Goal: Transaction & Acquisition: Book appointment/travel/reservation

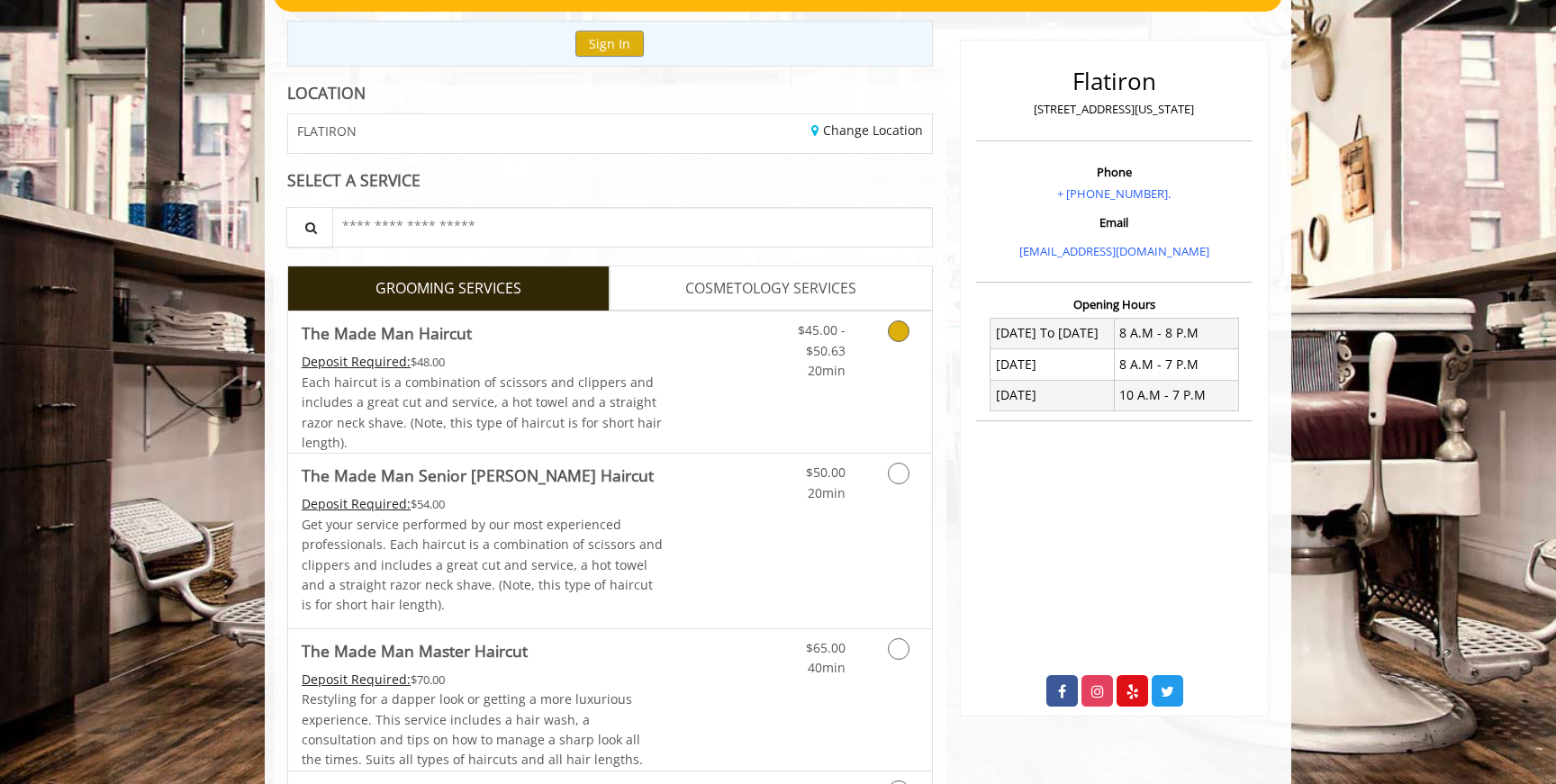
click at [660, 419] on div "Each haircut is a combination of scissors and clippers and includes a great cut…" at bounding box center [482, 412] width 362 height 81
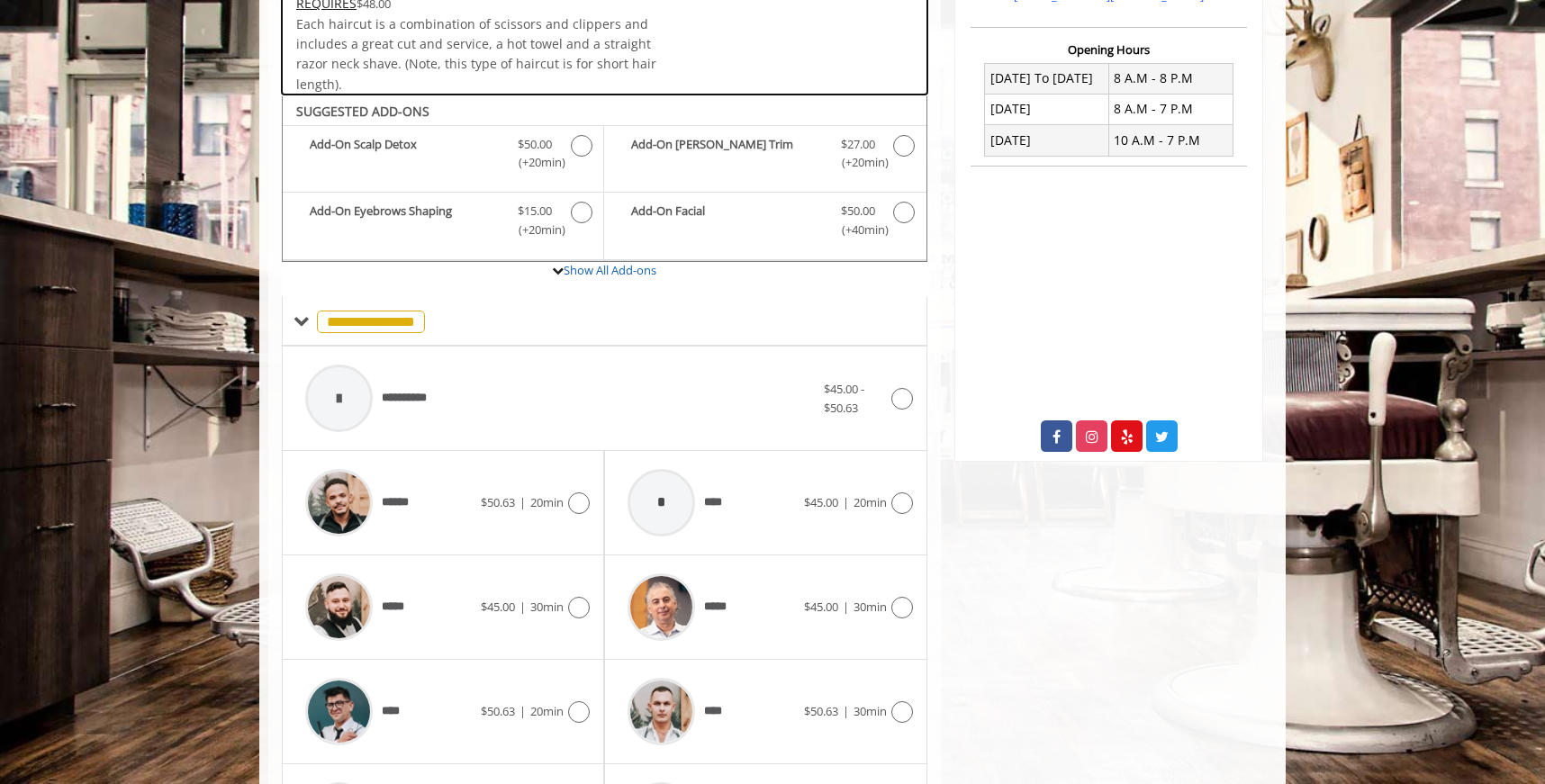
scroll to position [697, 0]
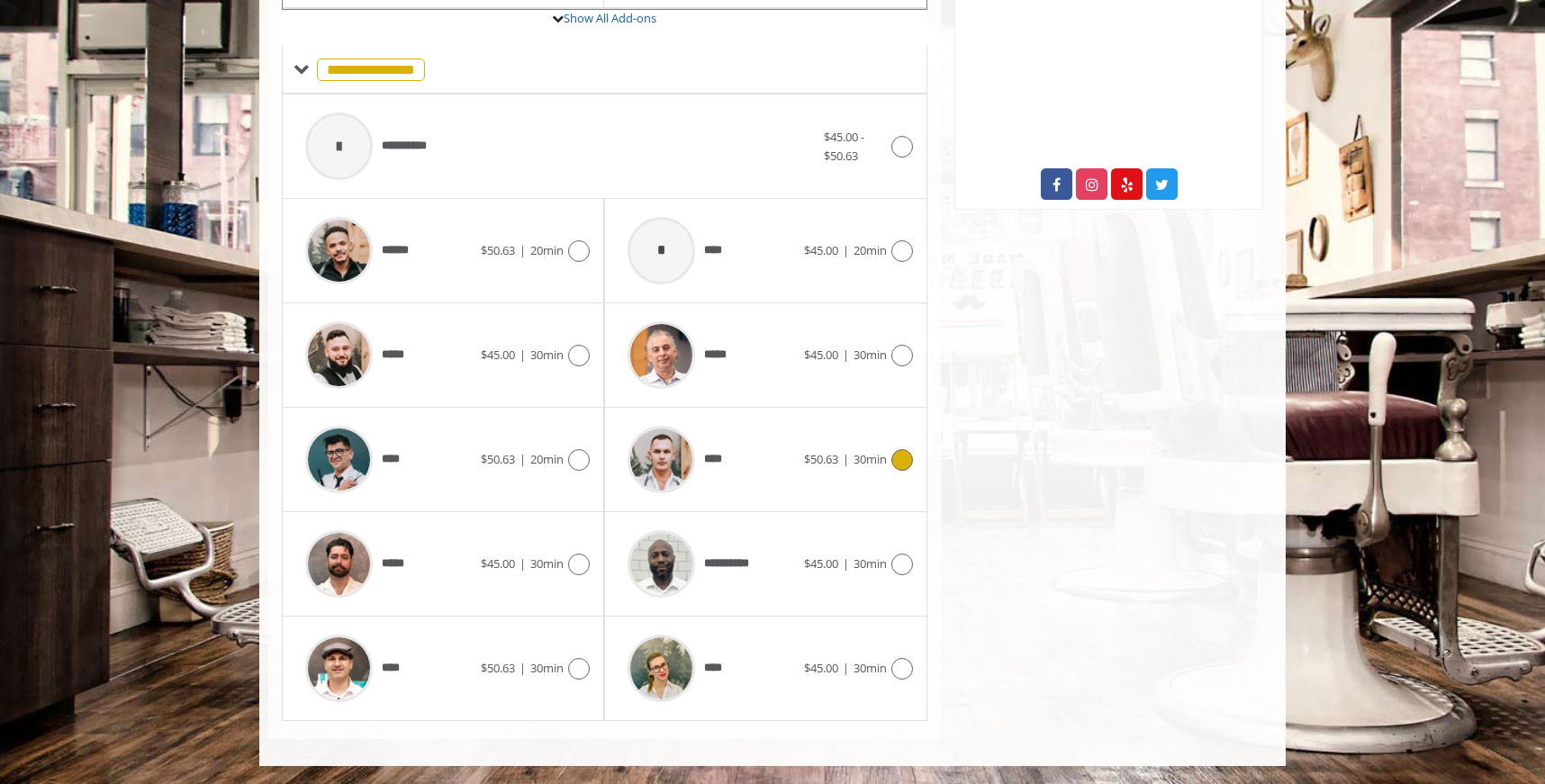
click at [773, 458] on div "****" at bounding box center [710, 460] width 184 height 85
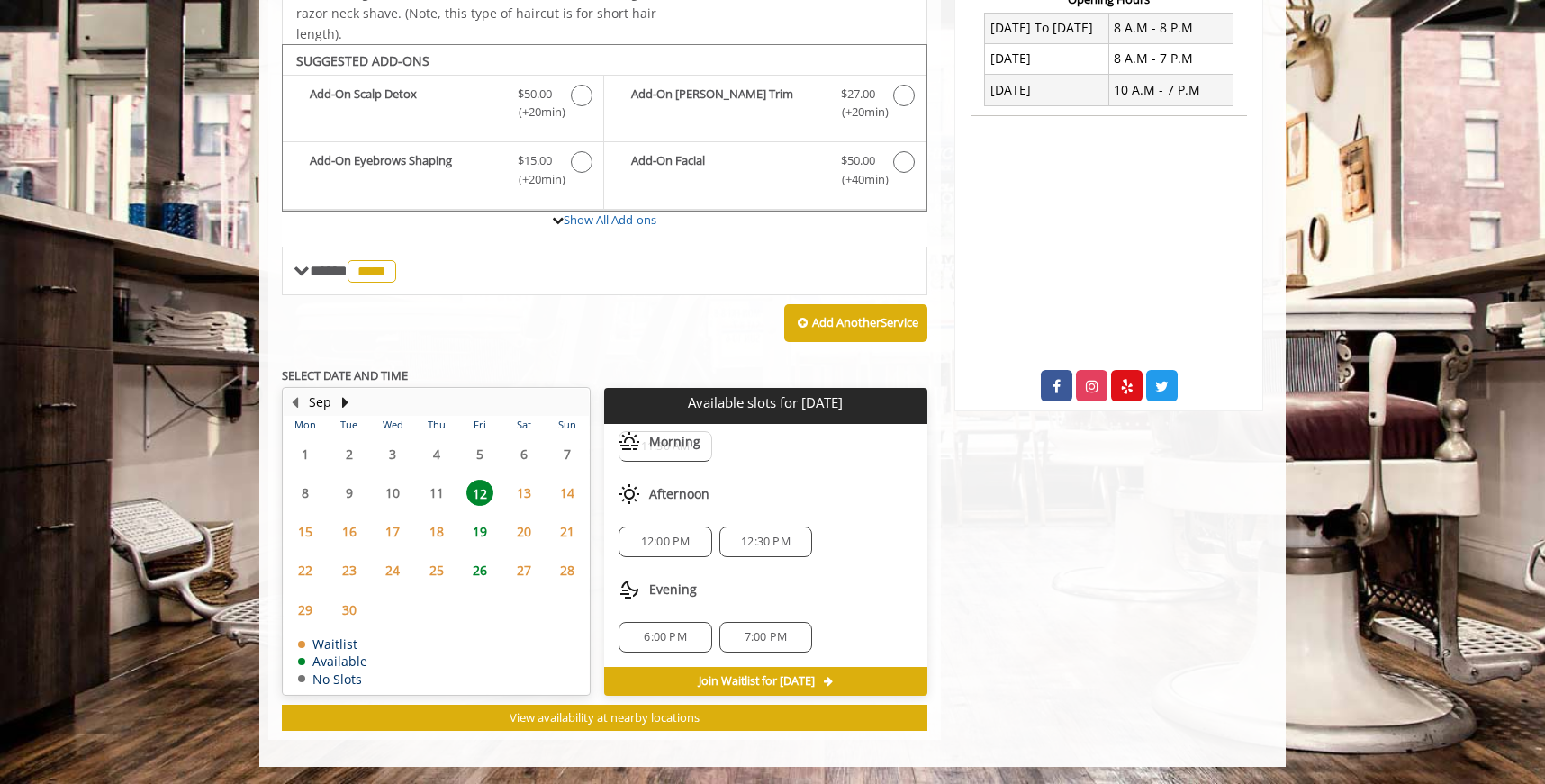
scroll to position [0, 0]
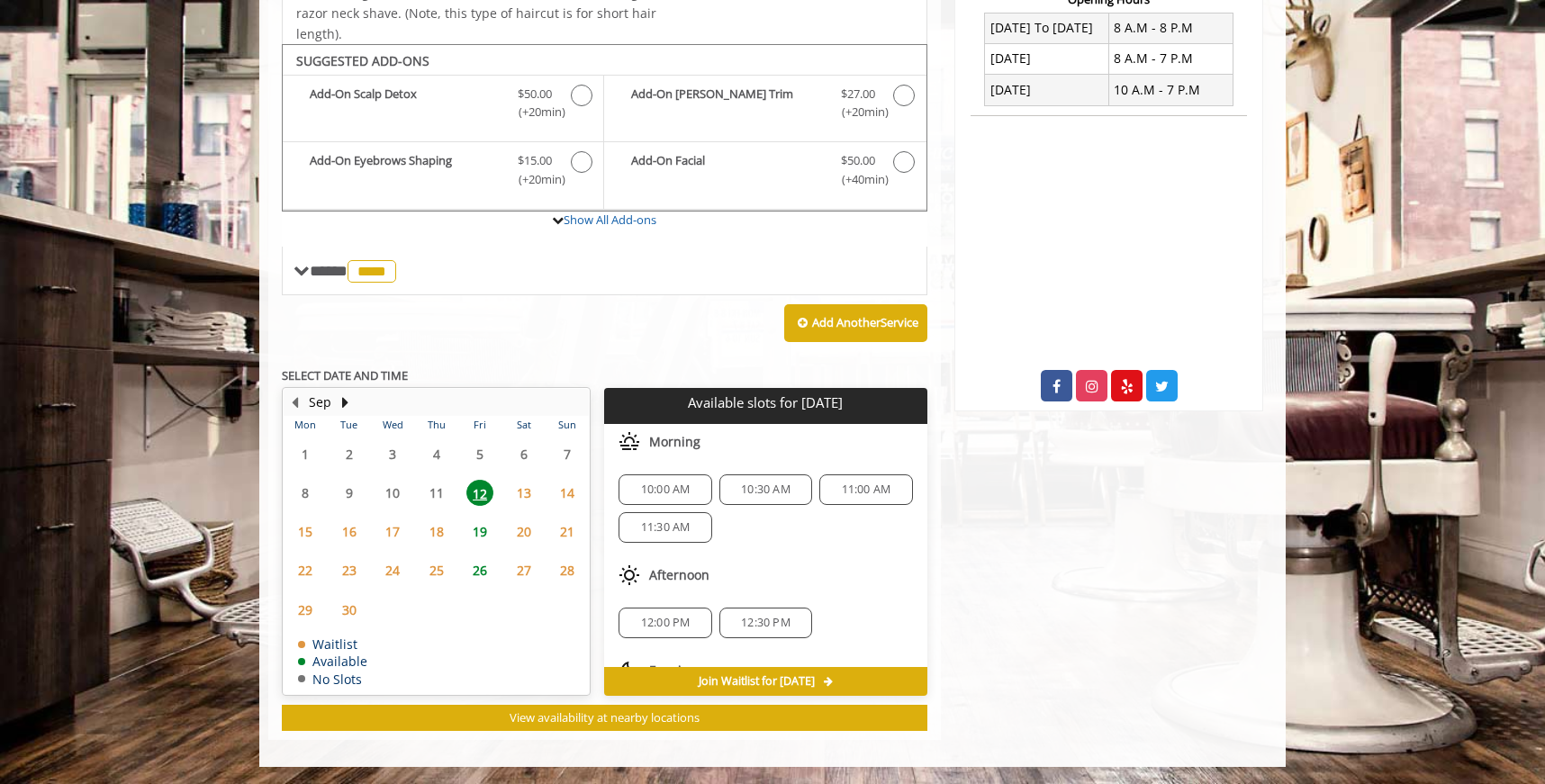
click at [488, 526] on span "19" at bounding box center [479, 531] width 27 height 26
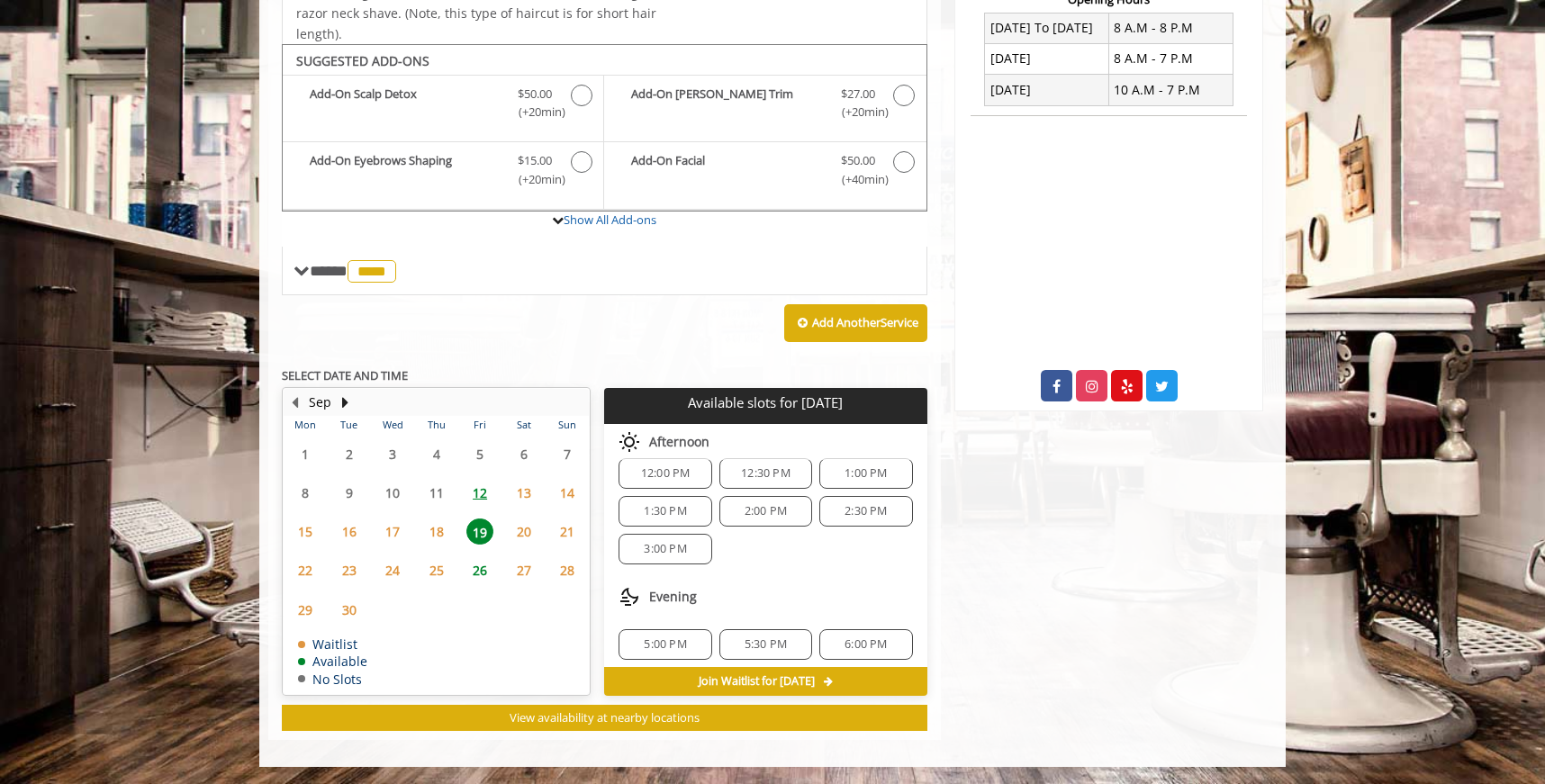
scroll to position [157, 0]
click at [678, 549] on div "3:00 PM" at bounding box center [665, 541] width 93 height 31
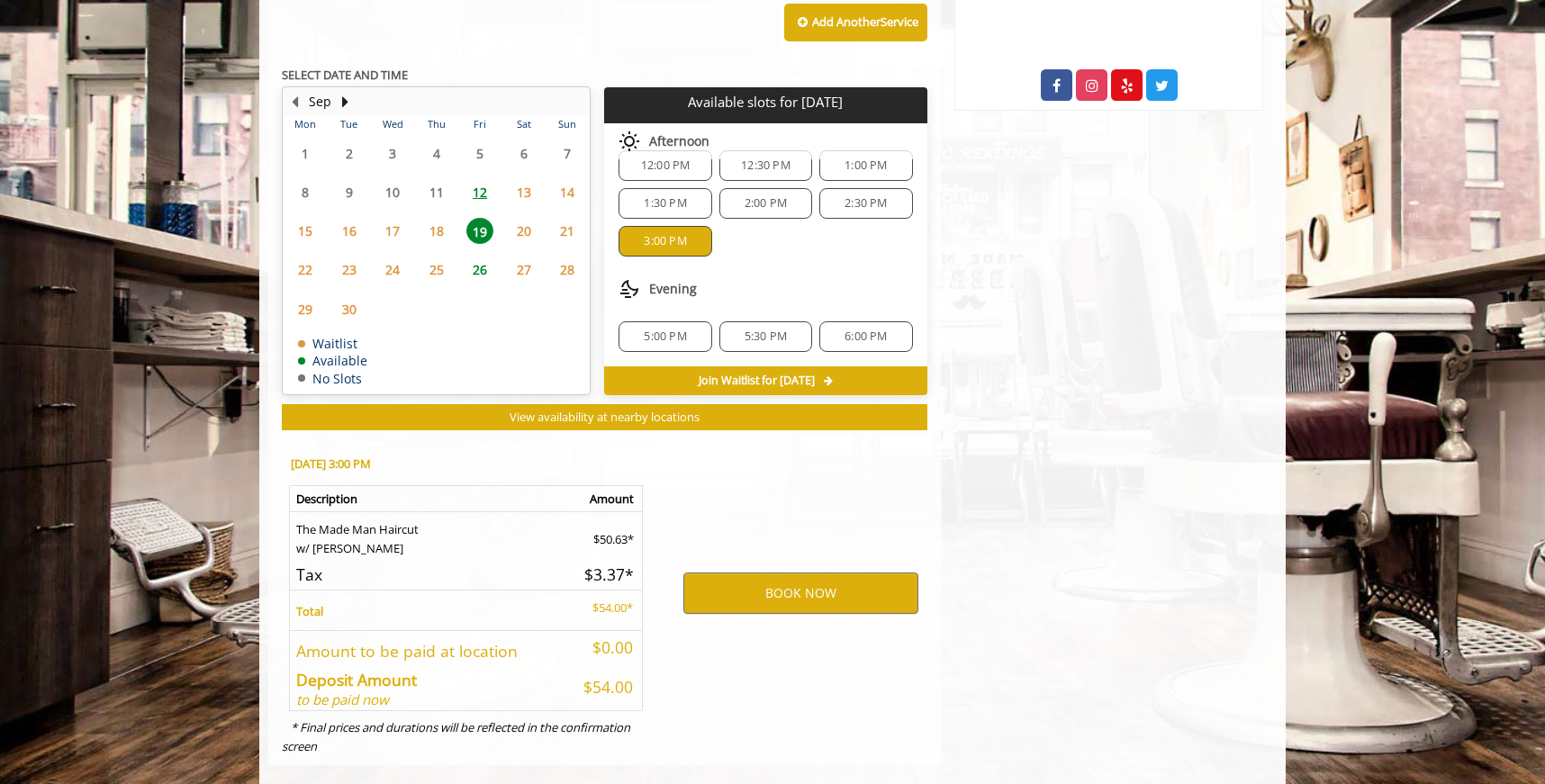
scroll to position [820, 0]
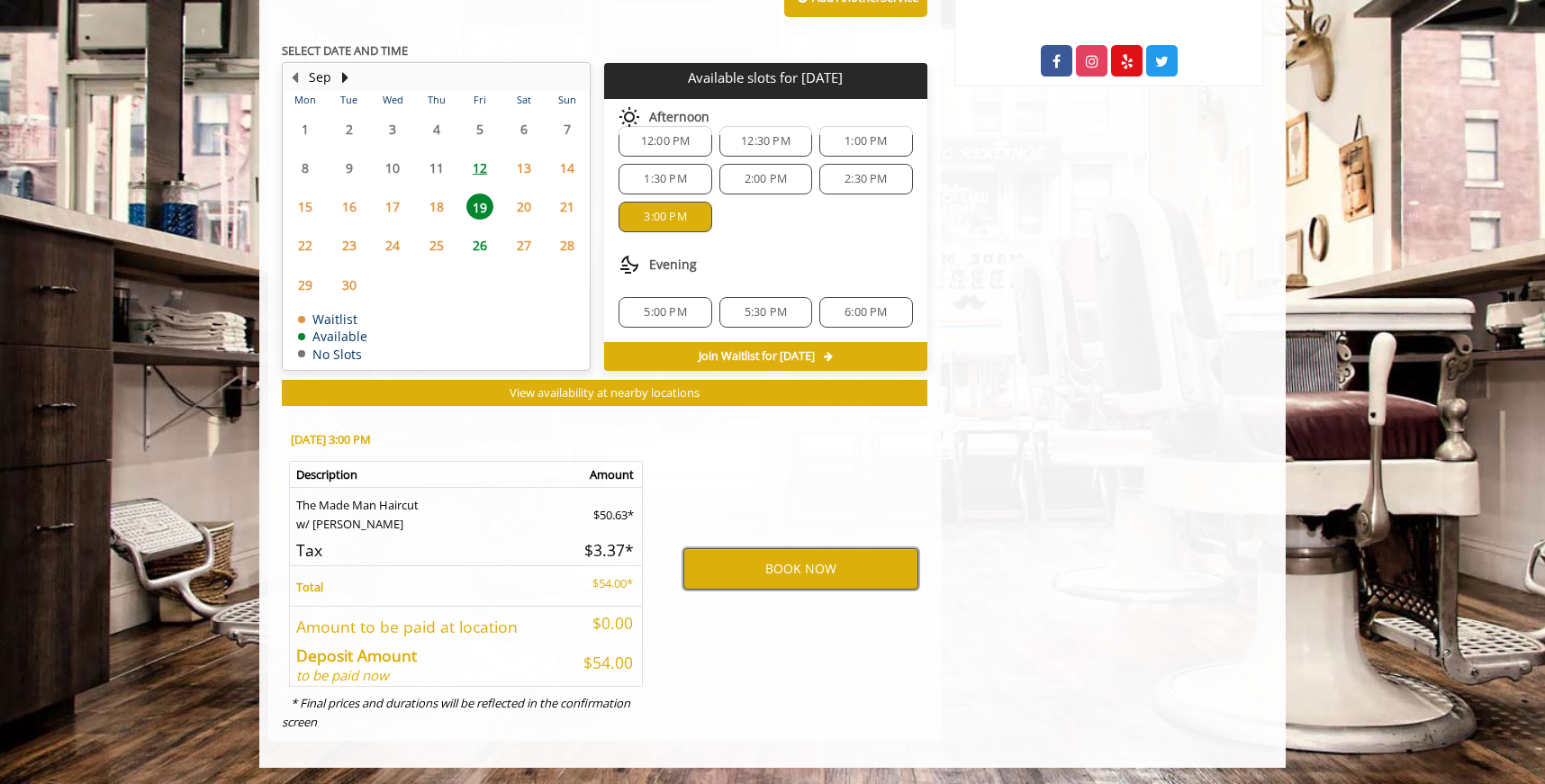
click at [749, 566] on button "BOOK NOW" at bounding box center [801, 569] width 235 height 42
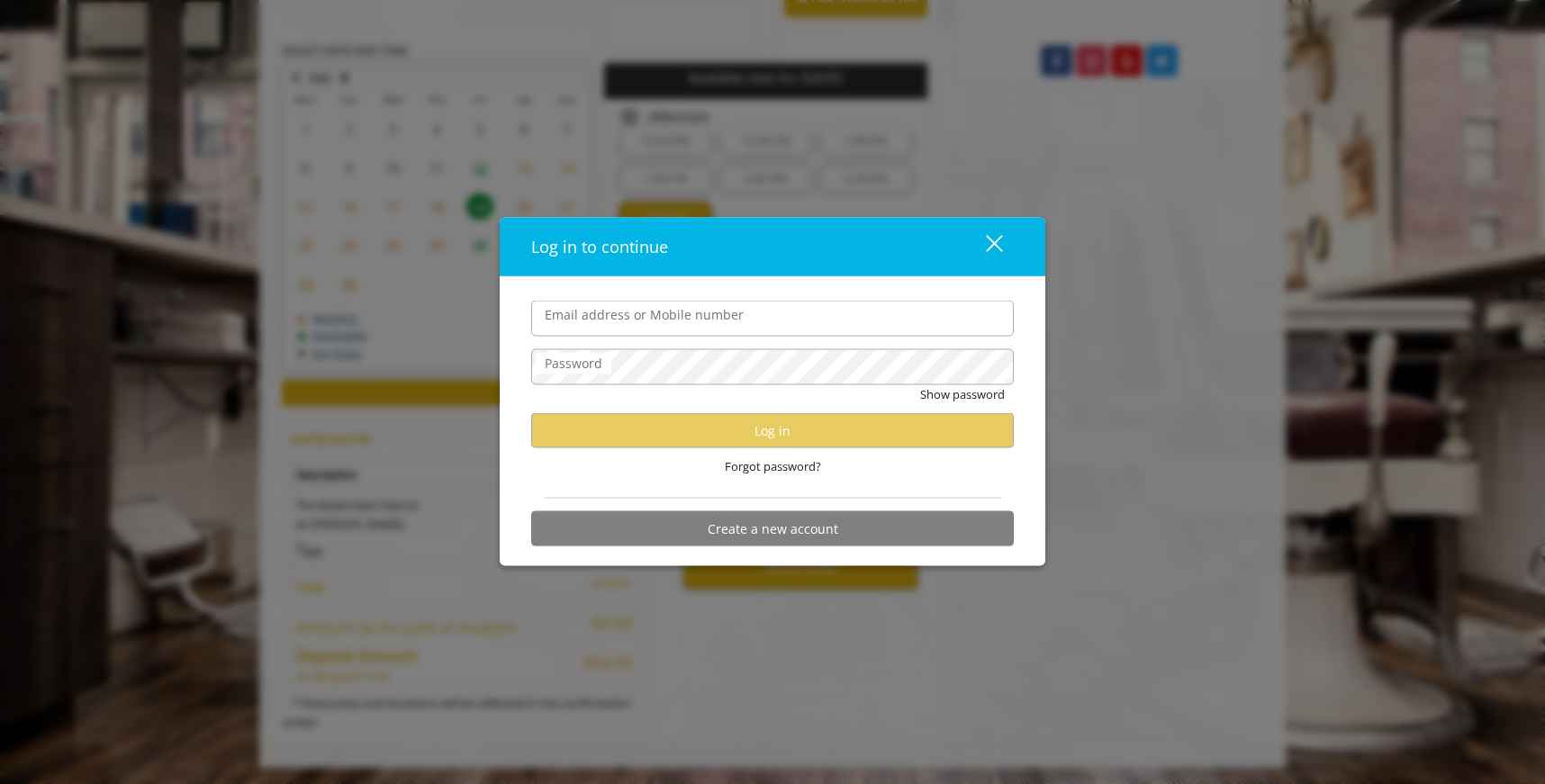
type input "**********"
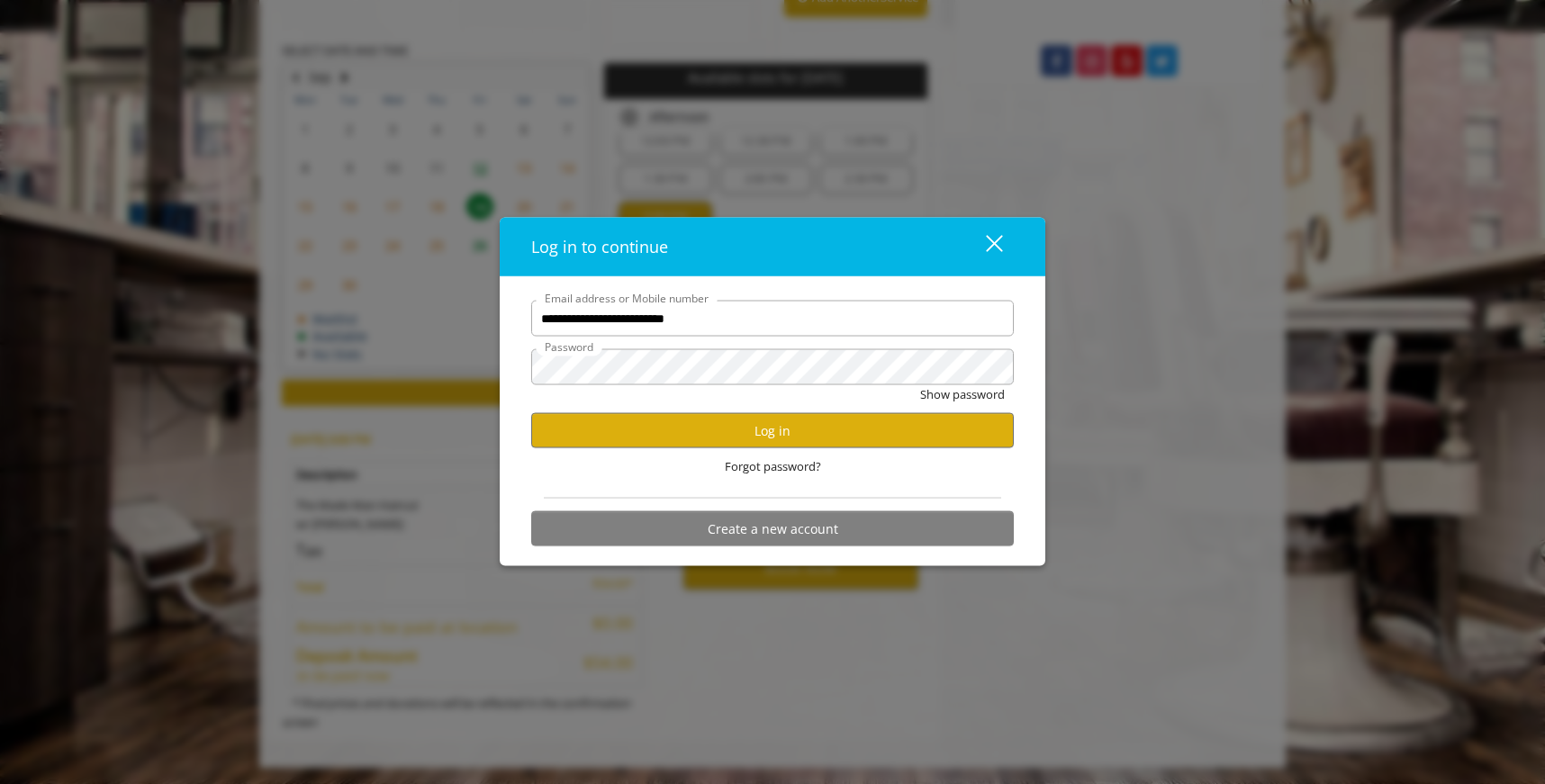
scroll to position [0, 0]
click at [716, 424] on button "Log in" at bounding box center [772, 431] width 483 height 35
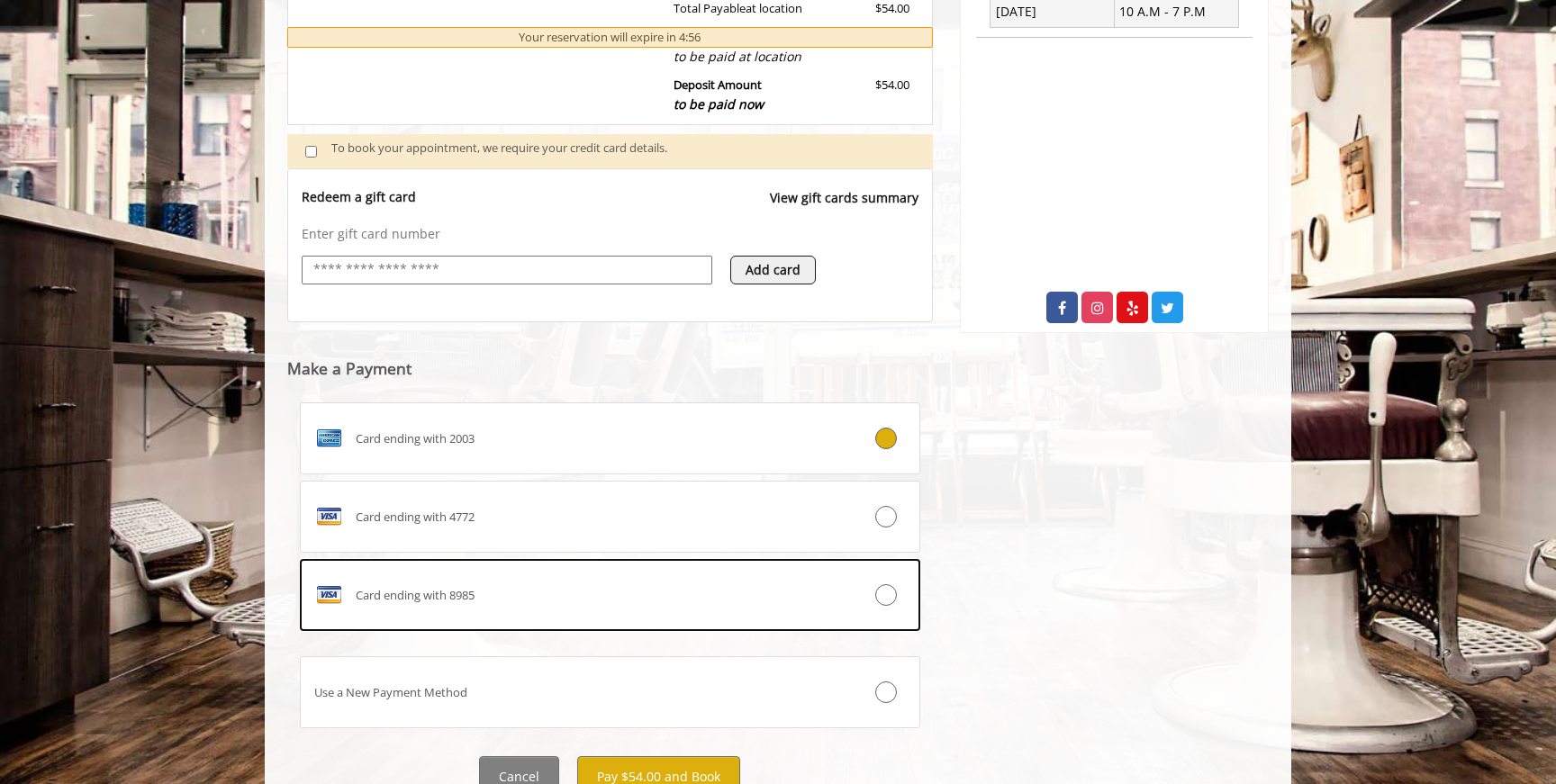
scroll to position [580, 0]
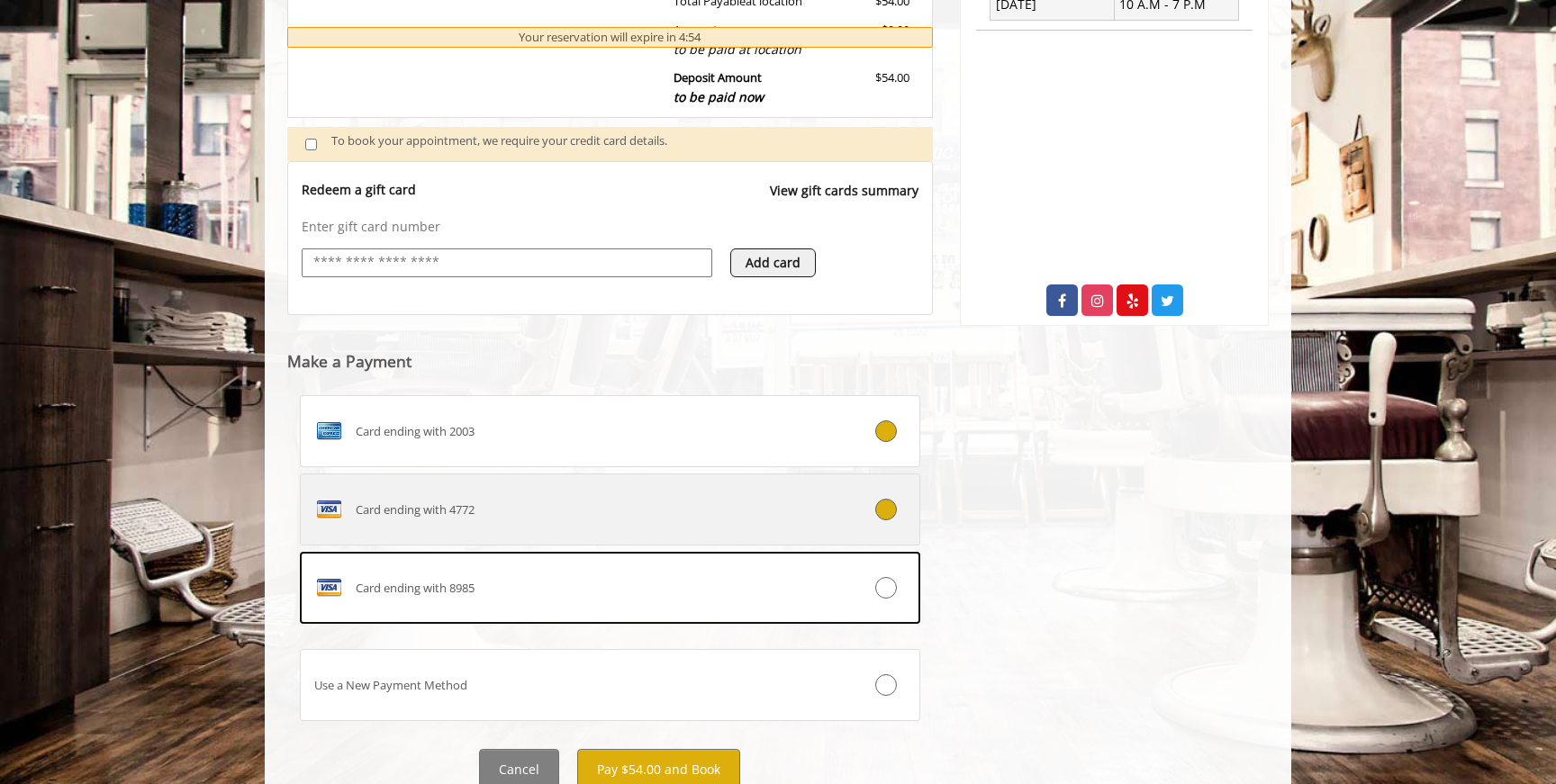
click at [371, 521] on div "Card ending with 4772" at bounding box center [558, 509] width 516 height 29
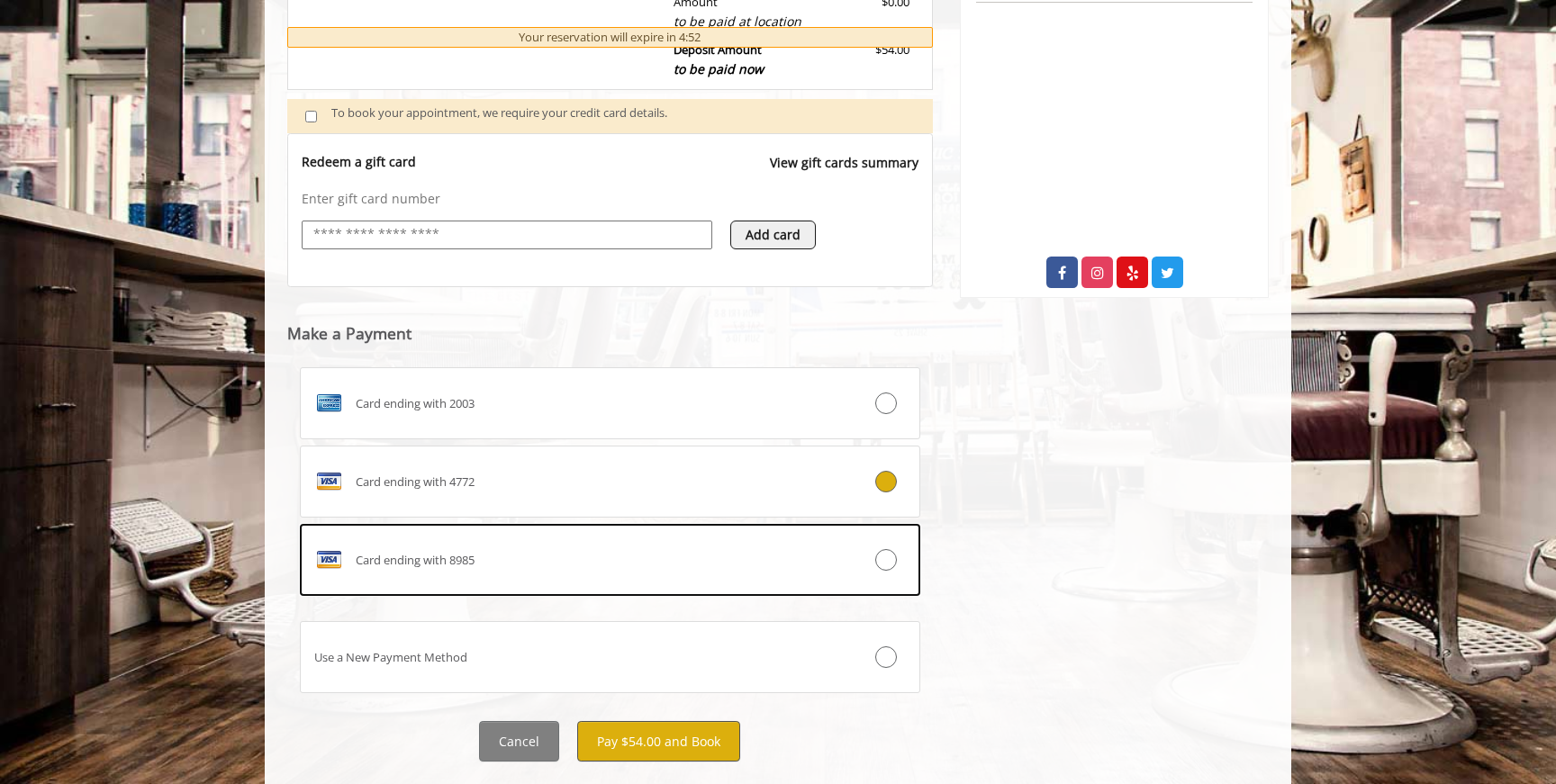
click at [611, 740] on button "Pay $54.00 and Book" at bounding box center [659, 741] width 163 height 41
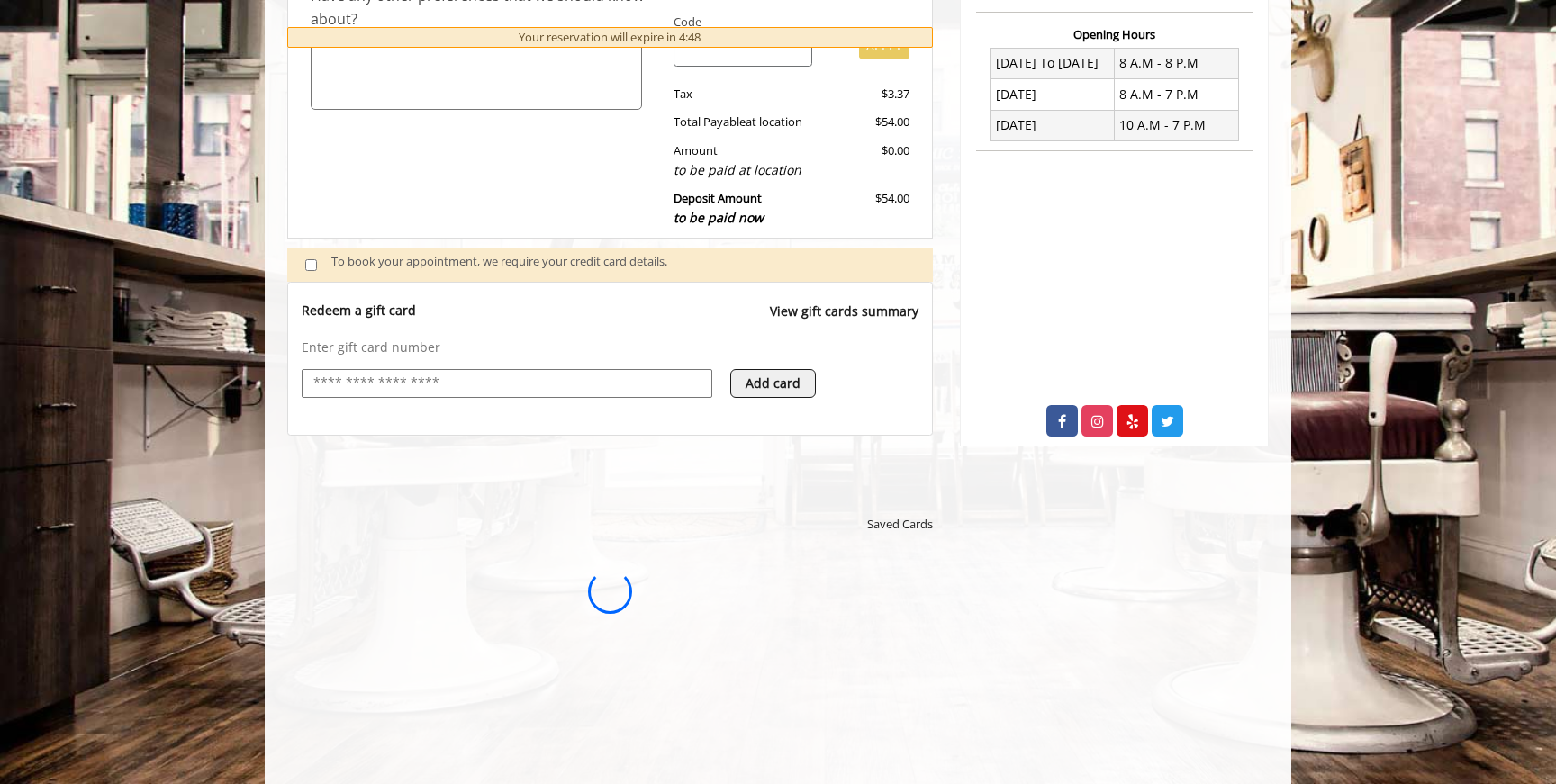
scroll to position [405, 0]
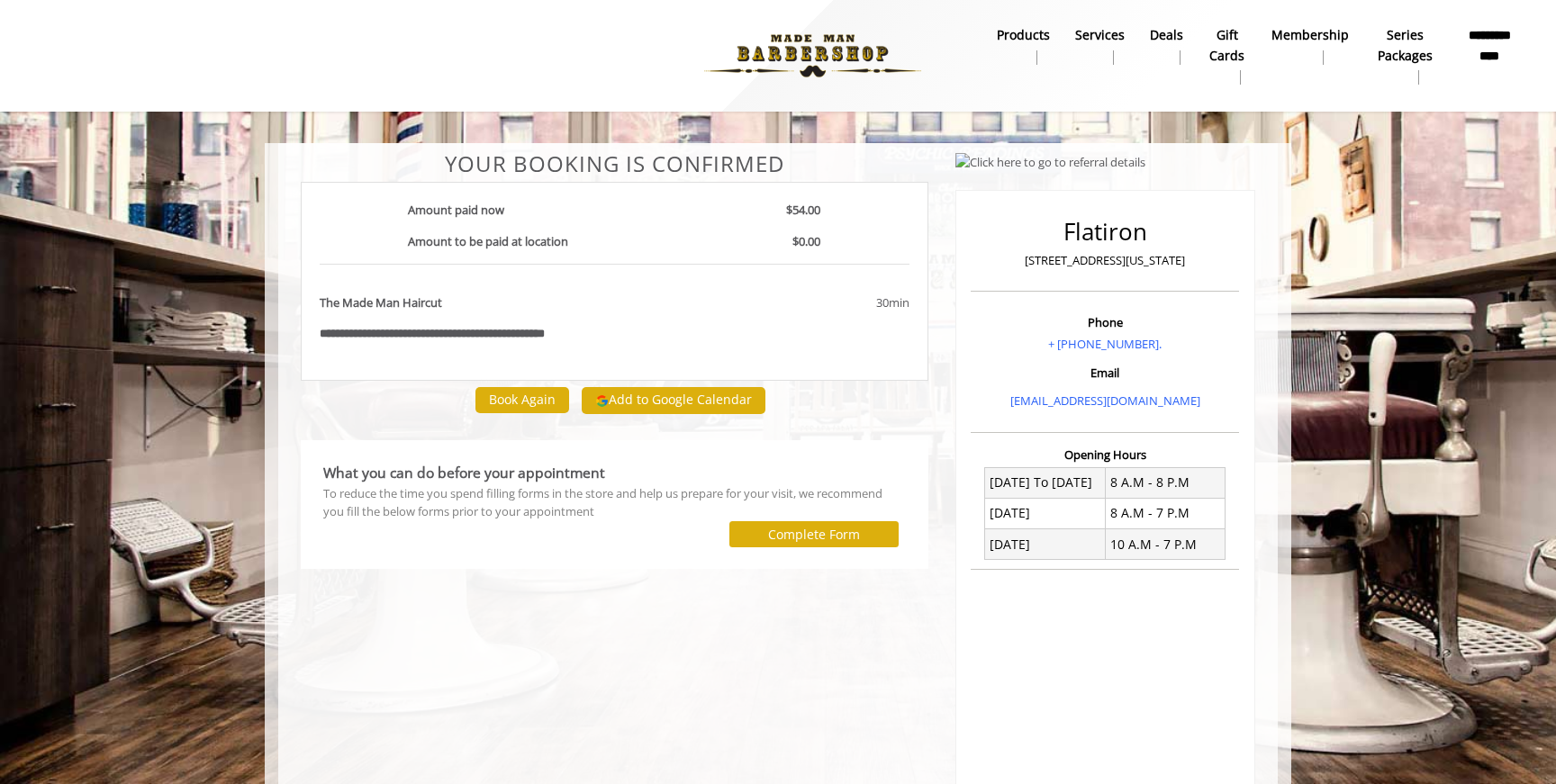
click at [639, 394] on button "Add to Google Calendar" at bounding box center [673, 400] width 184 height 27
